Goal: Navigation & Orientation: Find specific page/section

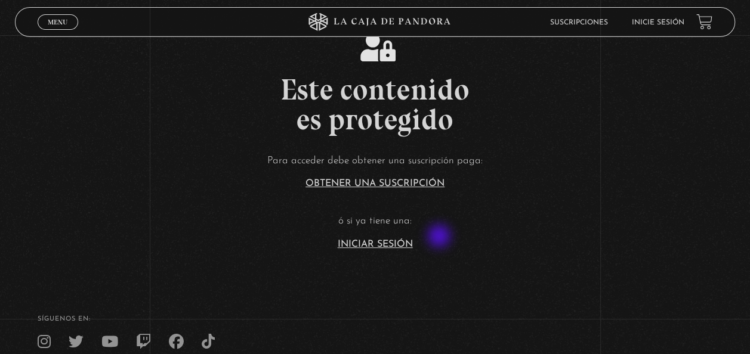
scroll to position [199, 0]
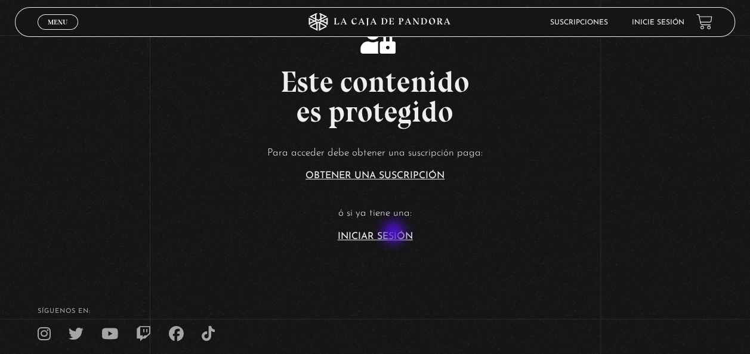
click at [395, 234] on link "Iniciar Sesión" at bounding box center [375, 237] width 75 height 10
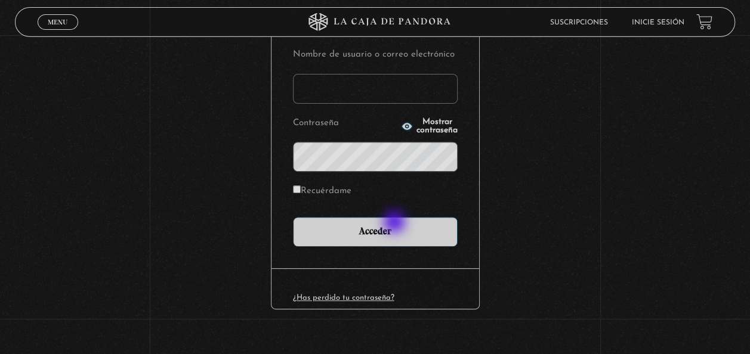
scroll to position [163, 0]
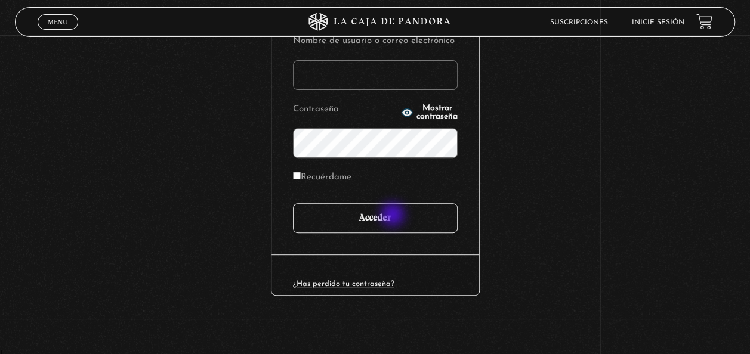
type input "karol1alfa@gmail.com"
click at [394, 216] on input "Acceder" at bounding box center [375, 218] width 165 height 30
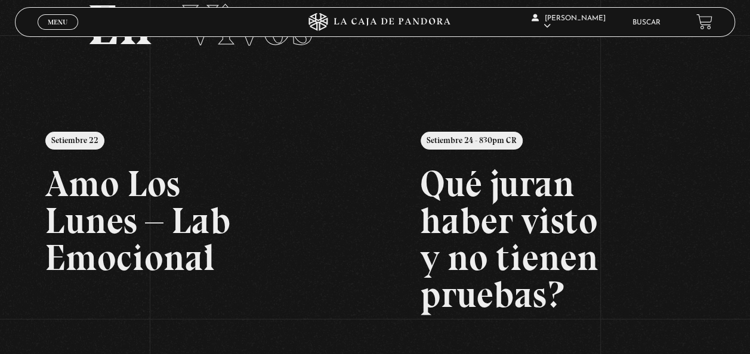
scroll to position [99, 0]
